Goal: Find specific page/section: Find specific page/section

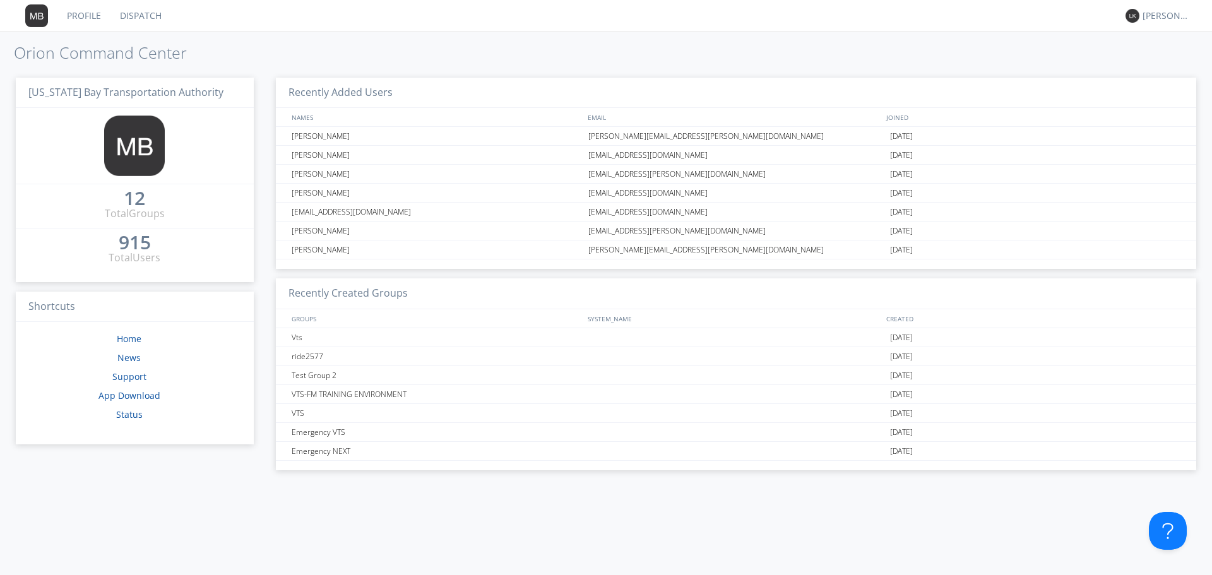
click at [152, 9] on link "Dispatch" at bounding box center [140, 16] width 61 height 32
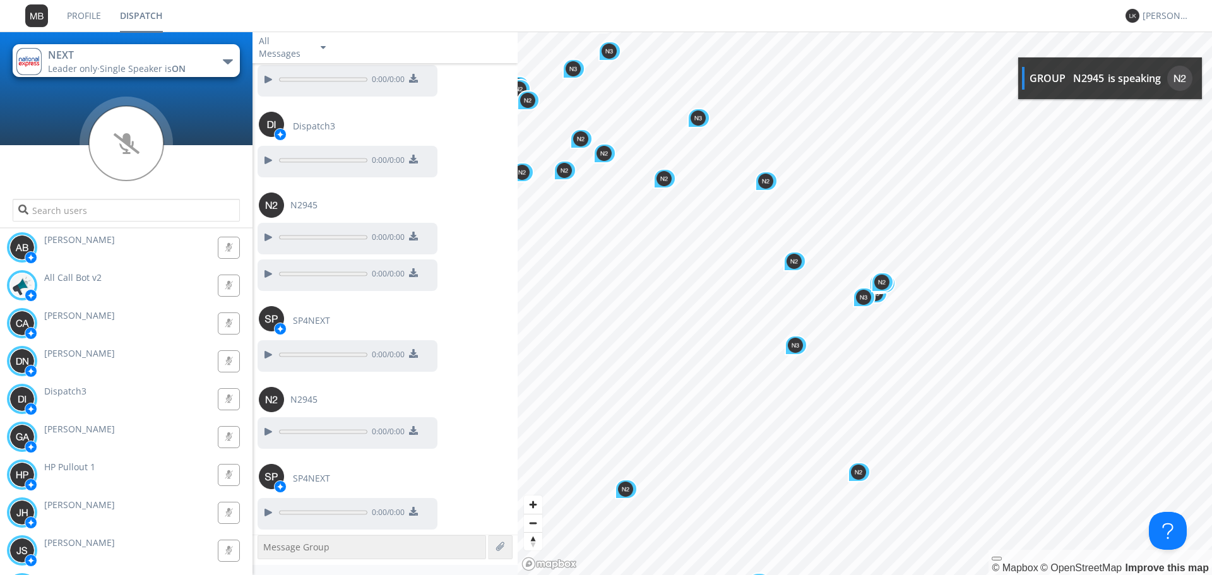
scroll to position [1162, 0]
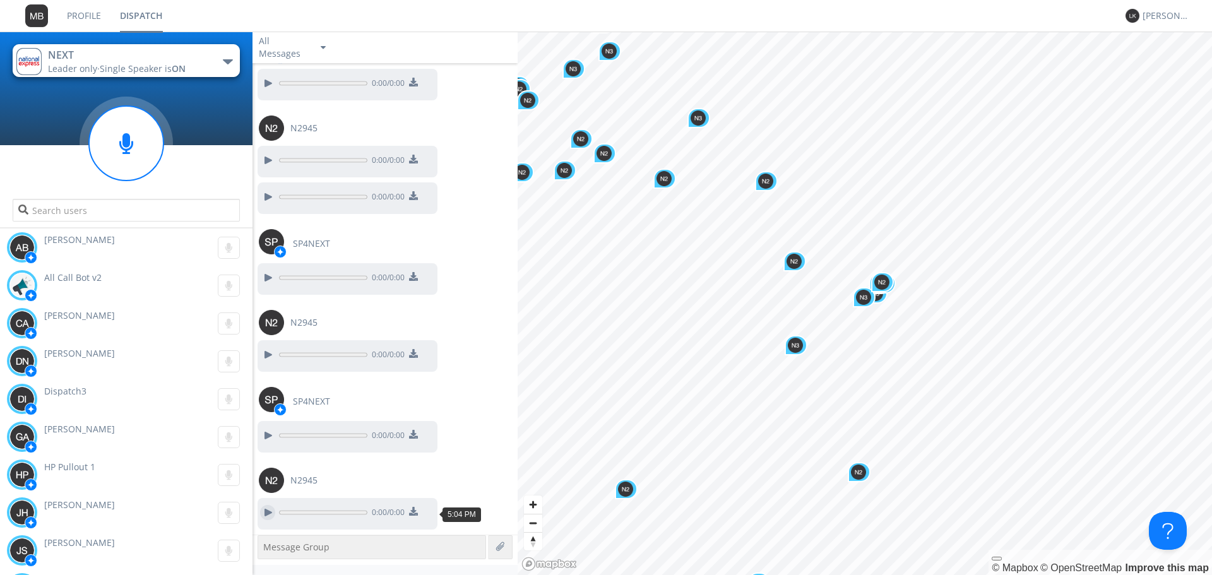
click at [269, 515] on div at bounding box center [267, 512] width 15 height 15
click at [275, 350] on div at bounding box center [267, 354] width 15 height 15
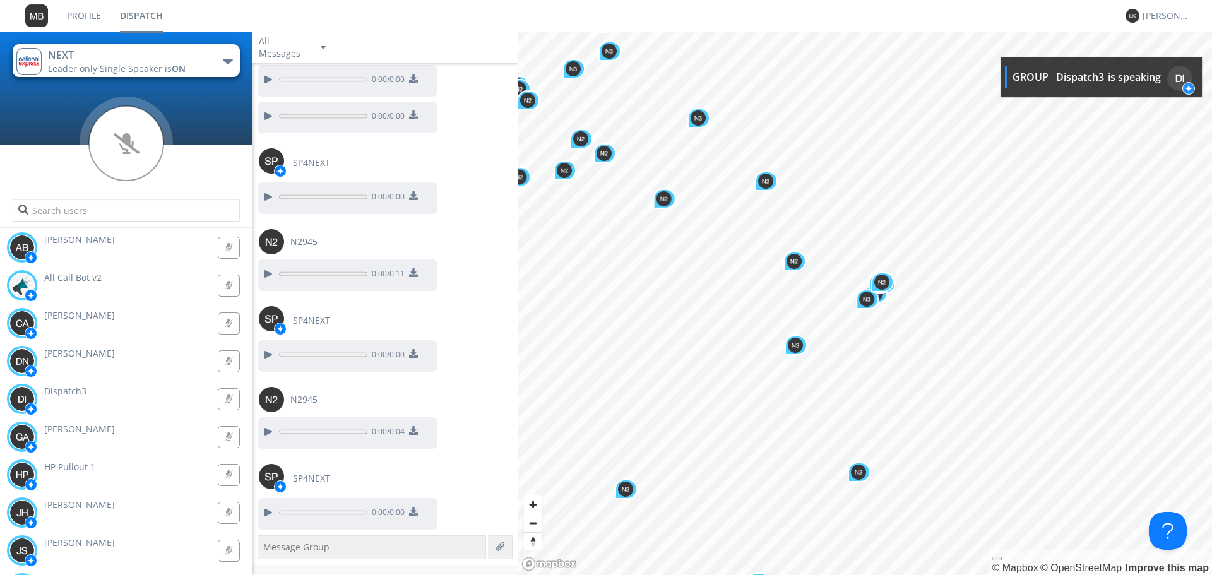
scroll to position [1668, 0]
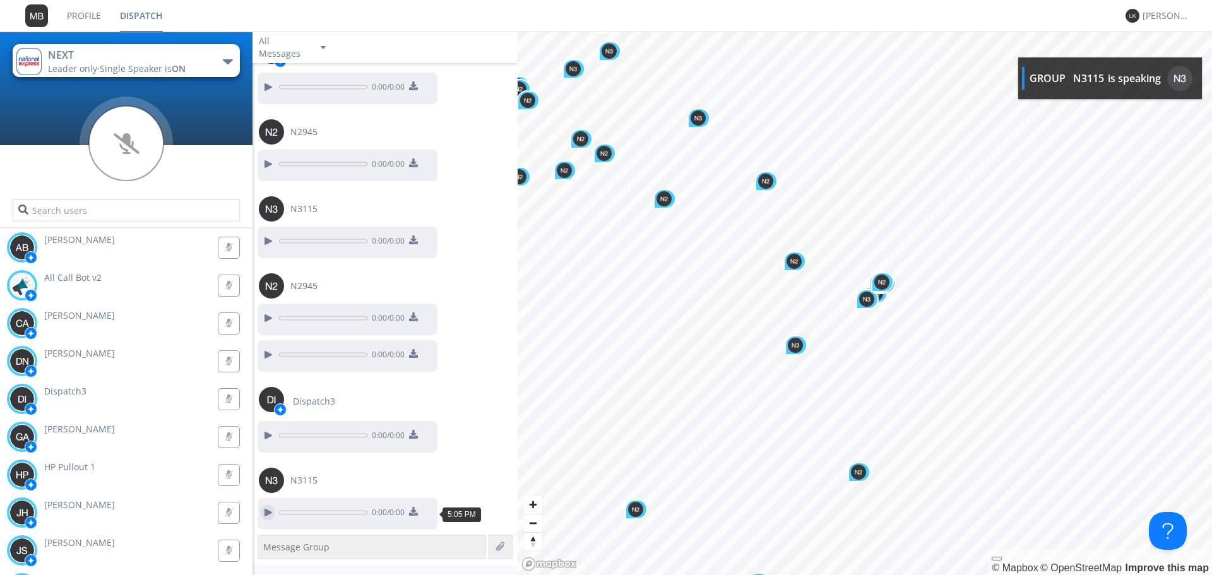
click at [271, 512] on div at bounding box center [267, 512] width 15 height 15
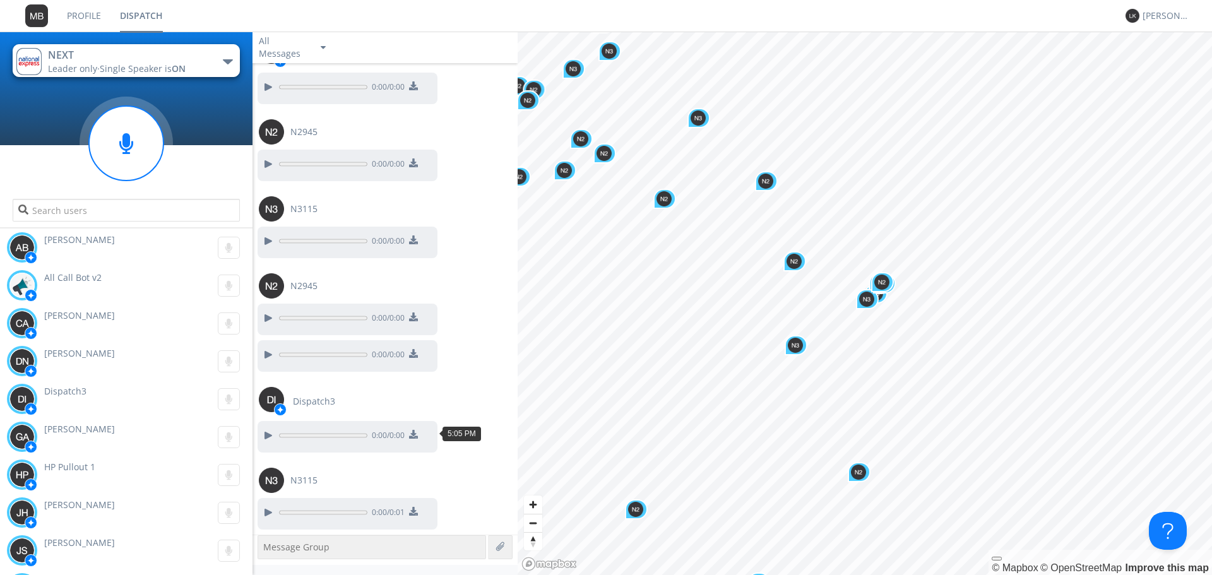
scroll to position [1749, 0]
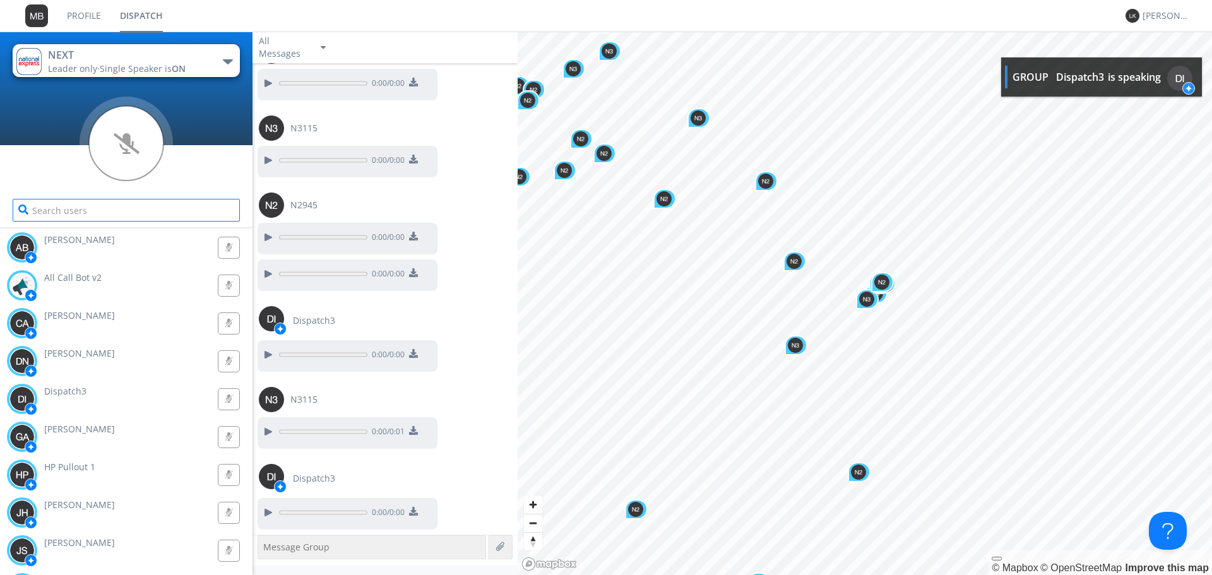
click at [112, 213] on input "text" at bounding box center [126, 210] width 227 height 23
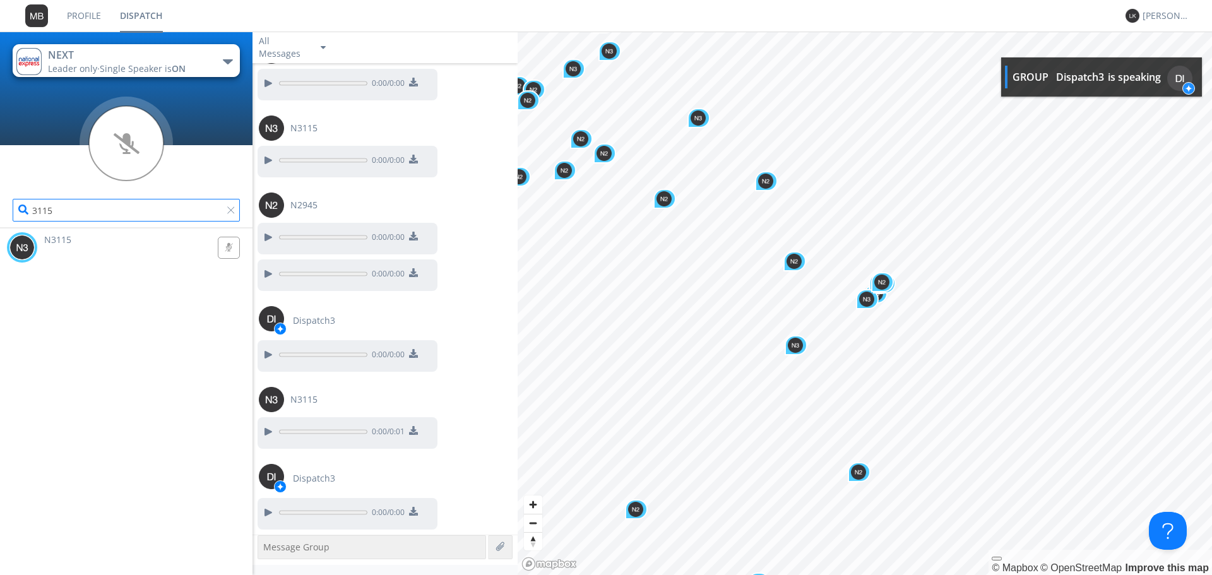
scroll to position [1786, 0]
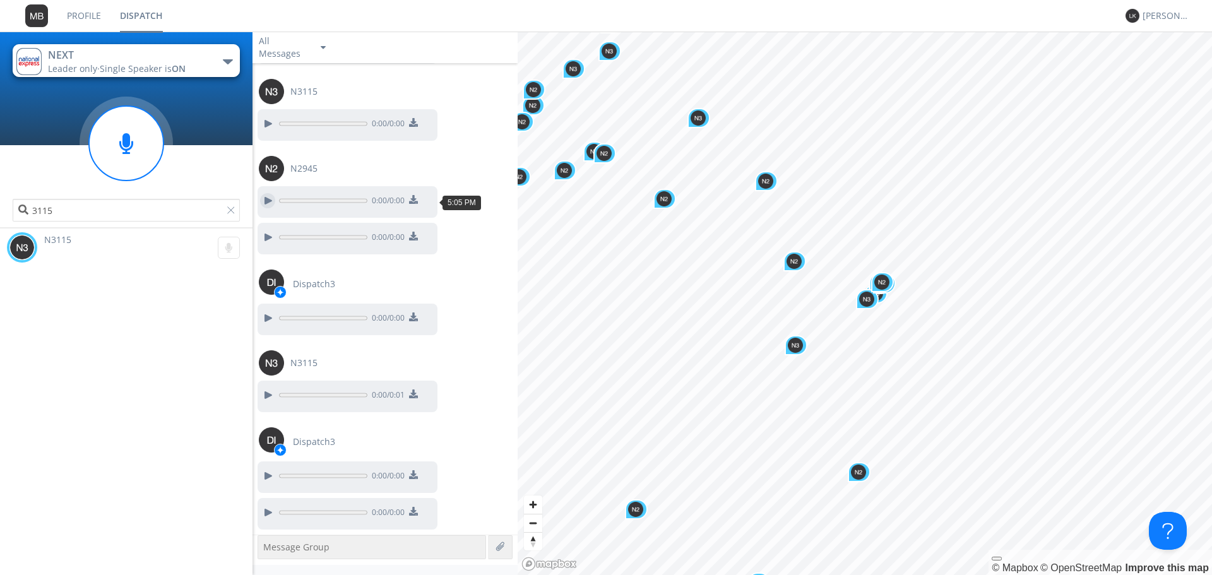
click at [273, 202] on div at bounding box center [267, 200] width 15 height 15
click at [269, 235] on div at bounding box center [267, 237] width 15 height 15
drag, startPoint x: 512, startPoint y: 501, endPoint x: 516, endPoint y: 526, distance: 25.6
click at [516, 526] on div "Click to load more [DATE] 4:44 PM Dispatch3 to N2945 0:00 / 0:00 N2945 0:00 / 0…" at bounding box center [385, 299] width 265 height 472
click at [268, 513] on div at bounding box center [267, 512] width 15 height 15
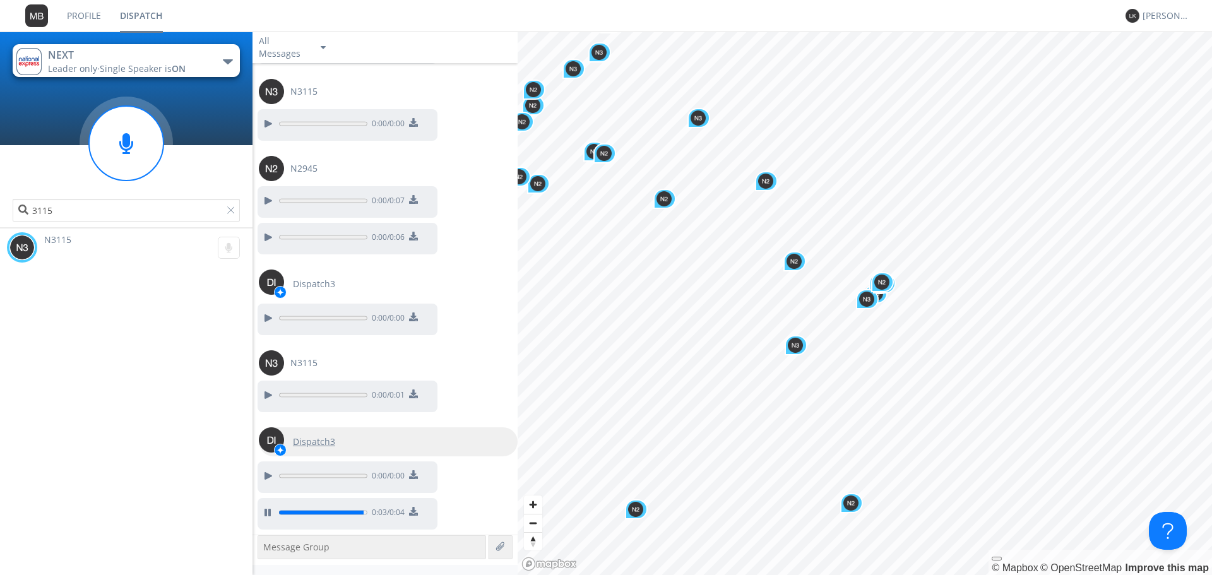
click at [320, 444] on span "Dispatch3" at bounding box center [314, 442] width 42 height 13
type input "Dispatch3"
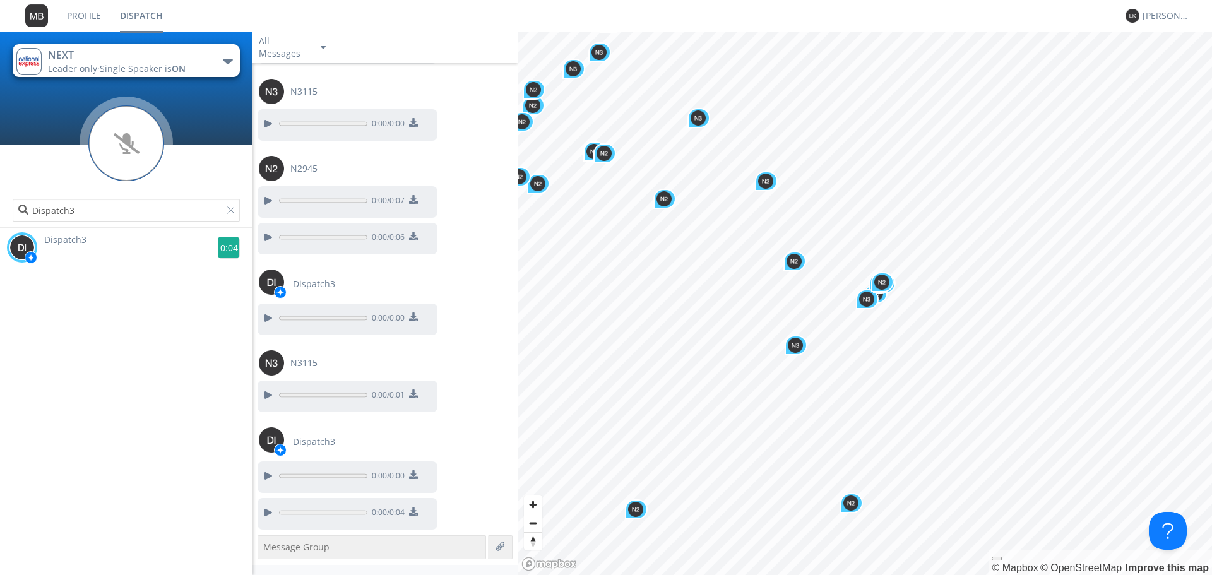
scroll to position [1838, 0]
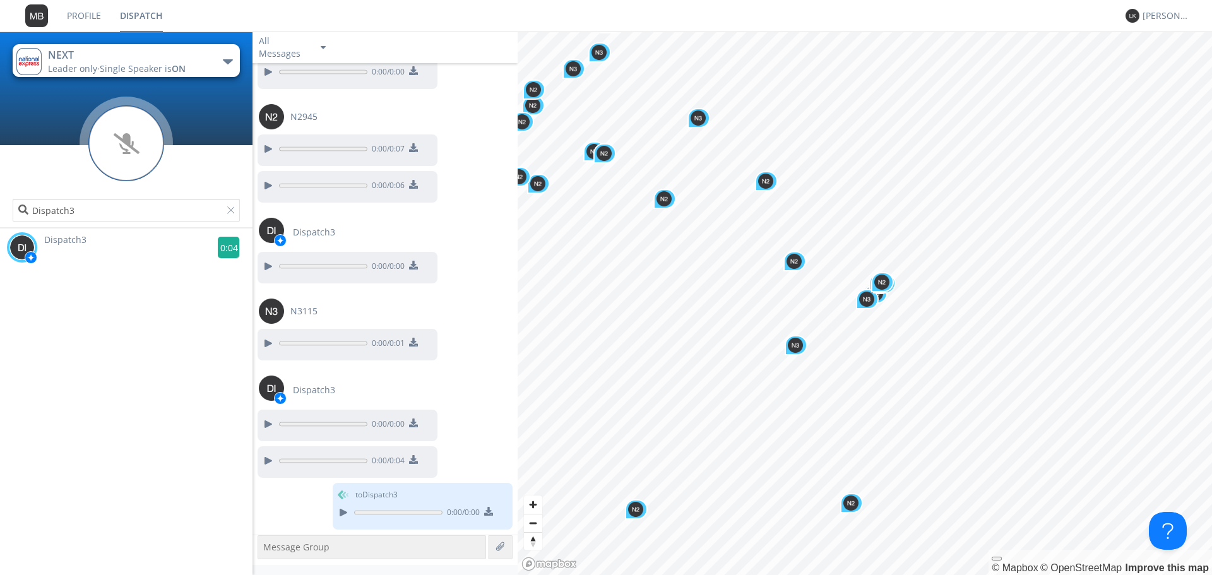
click at [220, 247] on g at bounding box center [229, 248] width 22 height 22
click at [230, 205] on input "Dispatch3" at bounding box center [126, 210] width 227 height 23
click at [230, 207] on div at bounding box center [233, 212] width 13 height 13
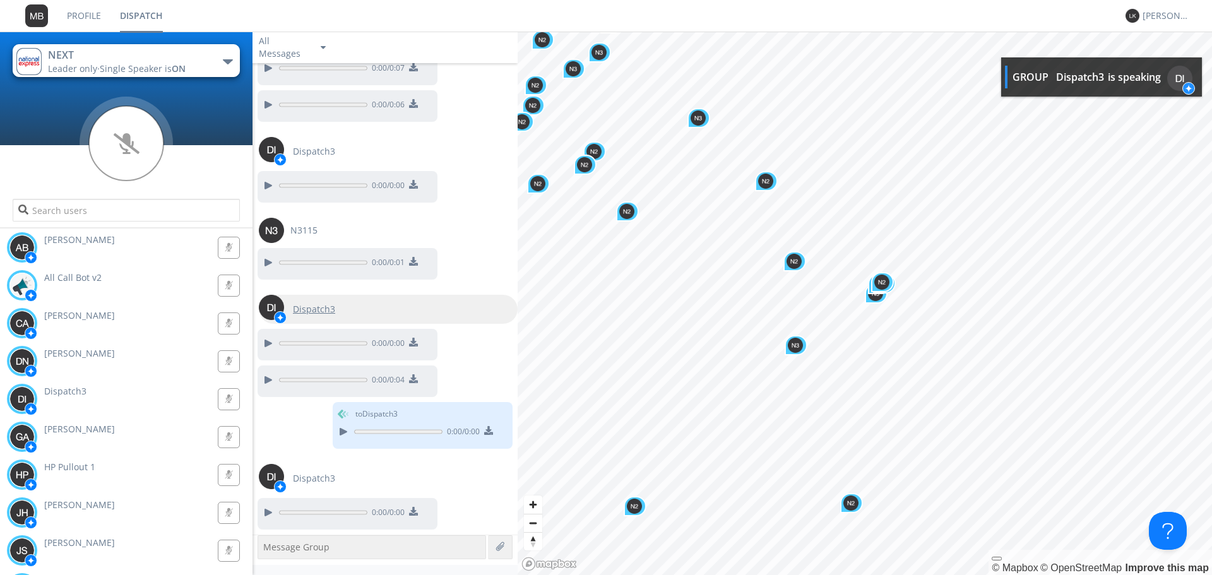
scroll to position [1968, 0]
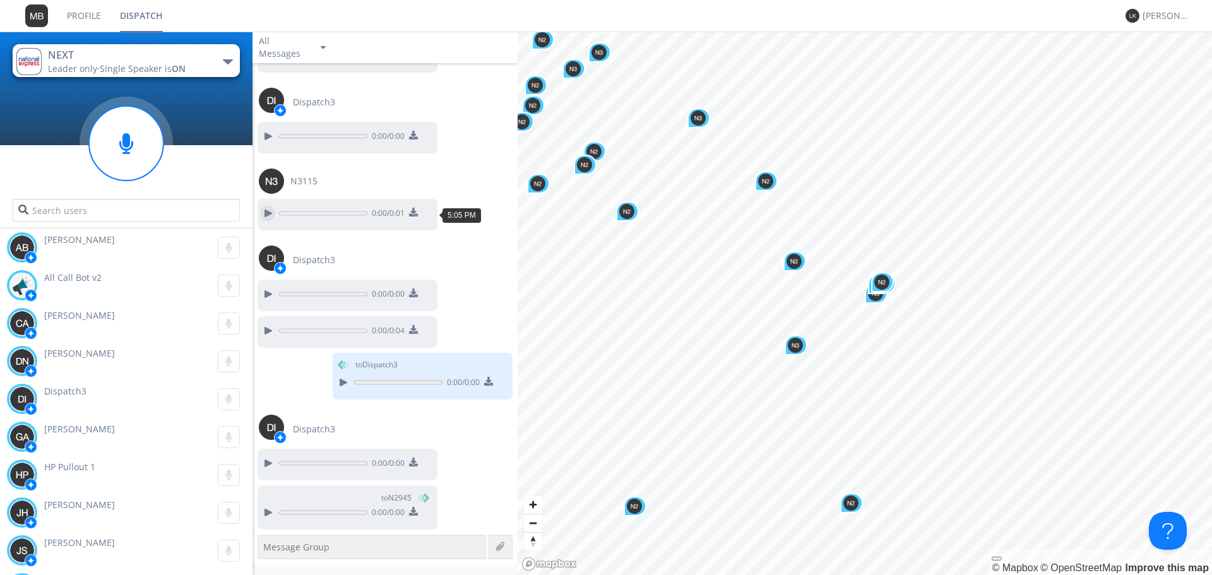
click at [273, 209] on div at bounding box center [267, 213] width 15 height 15
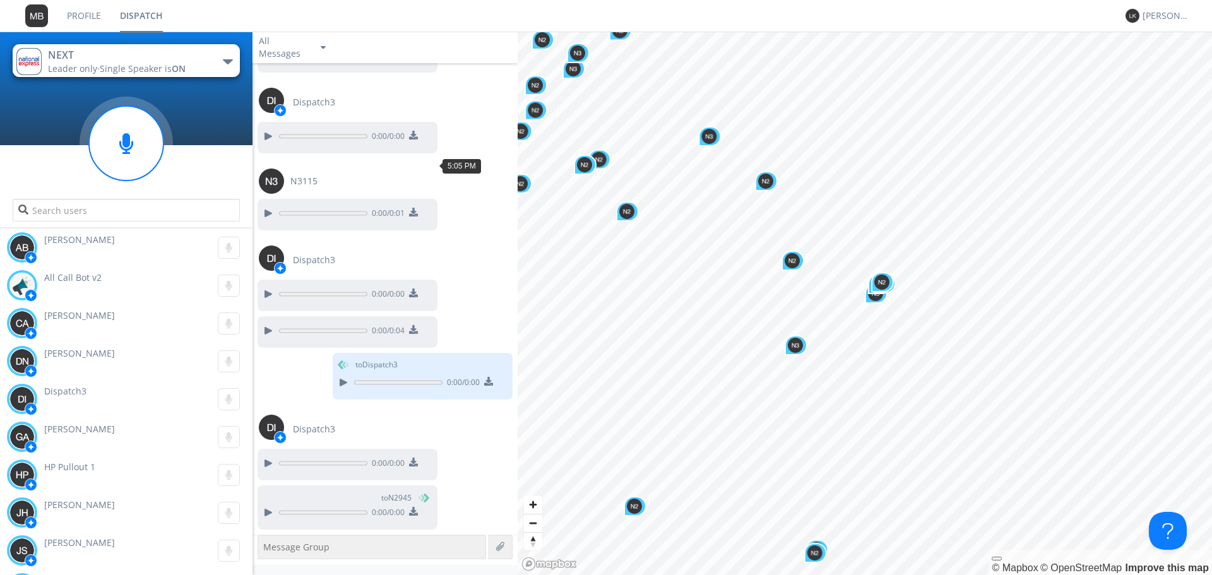
scroll to position [2017, 0]
